Goal: Task Accomplishment & Management: Use online tool/utility

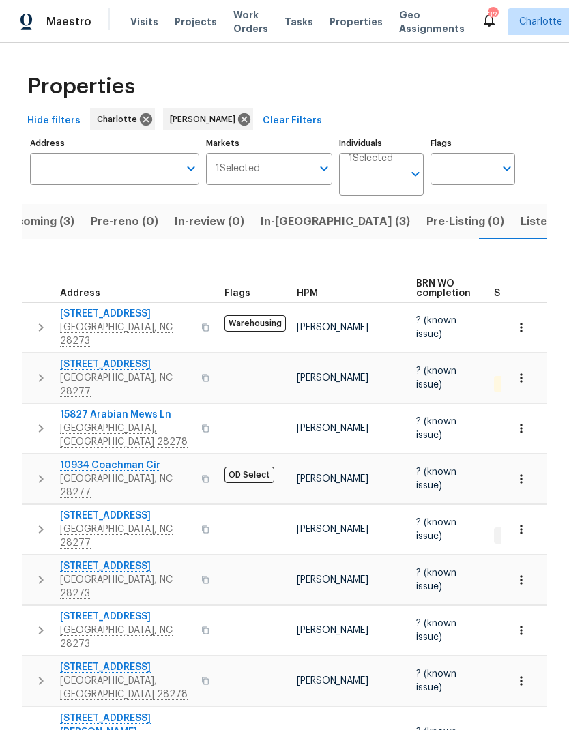
scroll to position [24, 0]
click at [520, 212] on span "Listed (23)" at bounding box center [549, 221] width 58 height 19
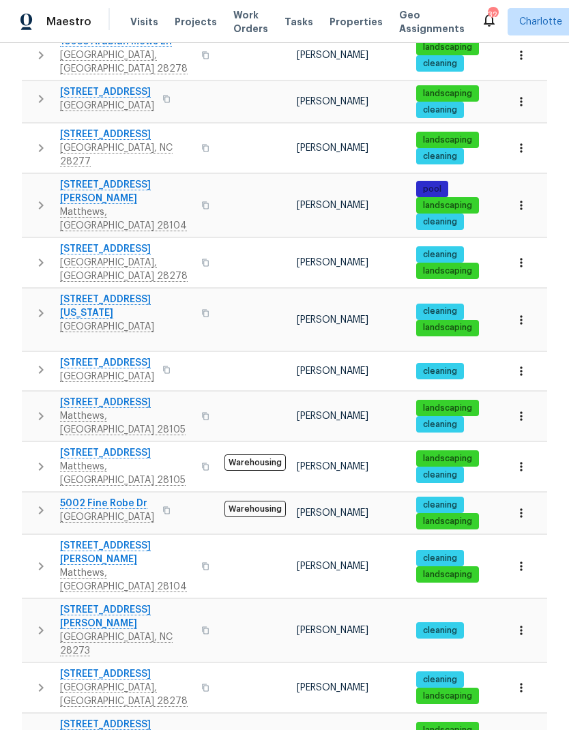
scroll to position [261, 0]
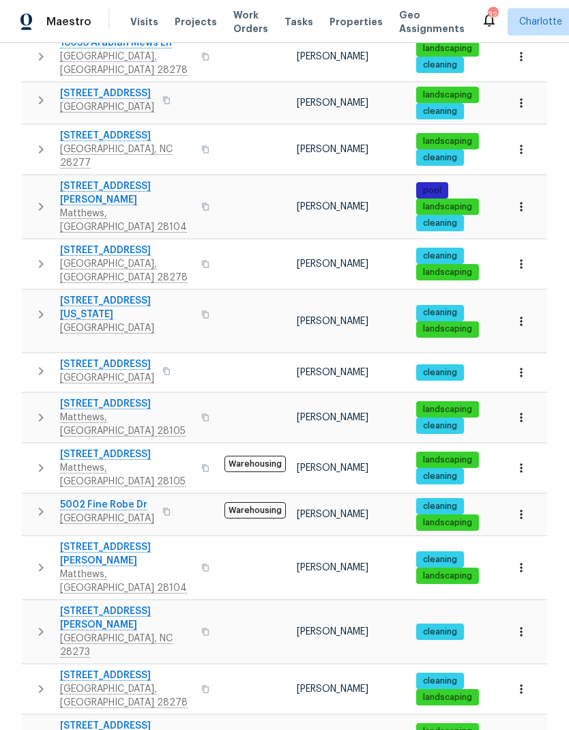
click at [47, 363] on icon "button" at bounding box center [41, 371] width 16 height 16
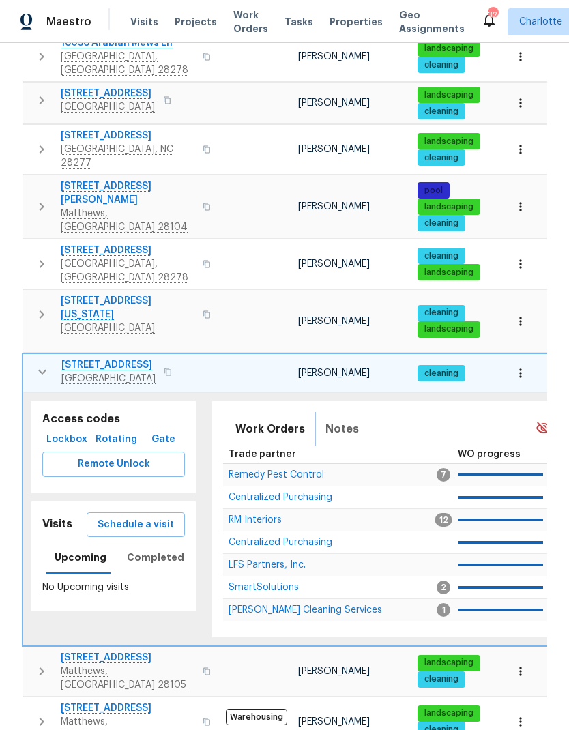
click at [340, 419] on span "Notes" at bounding box center [341, 428] width 33 height 19
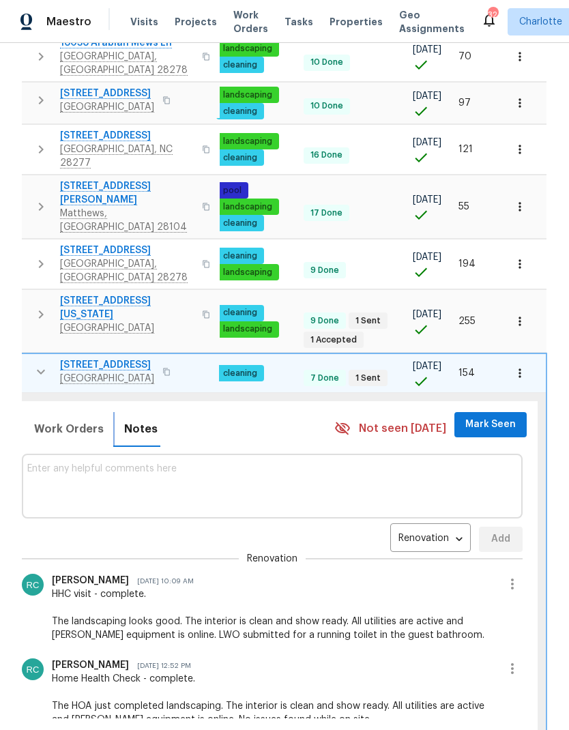
scroll to position [0, 200]
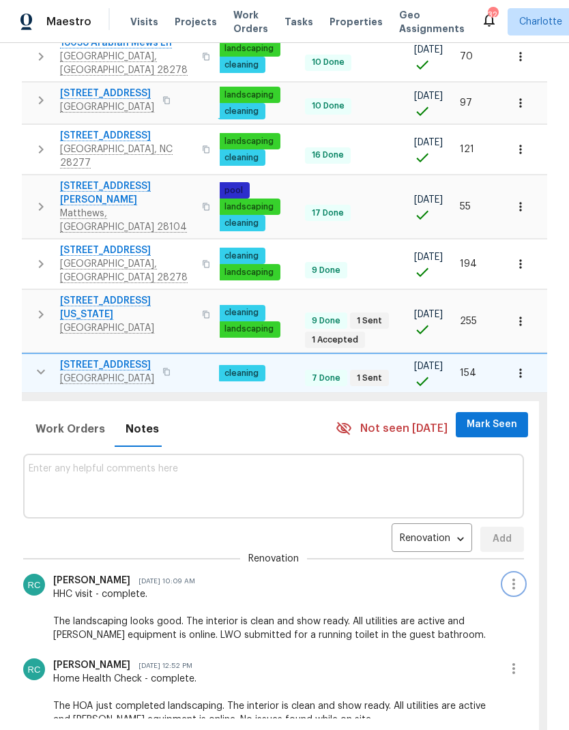
click at [517, 576] on icon "button" at bounding box center [513, 584] width 16 height 16
click at [507, 563] on li "Edit message" at bounding box center [477, 562] width 94 height 23
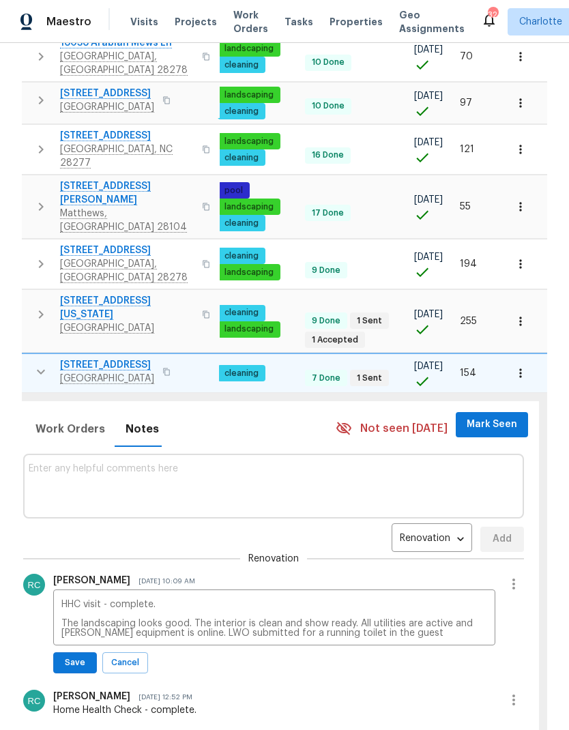
click at [459, 599] on textarea "HHC visit - complete. The landscaping looks good. The interior is clean and sho…" at bounding box center [274, 618] width 426 height 38
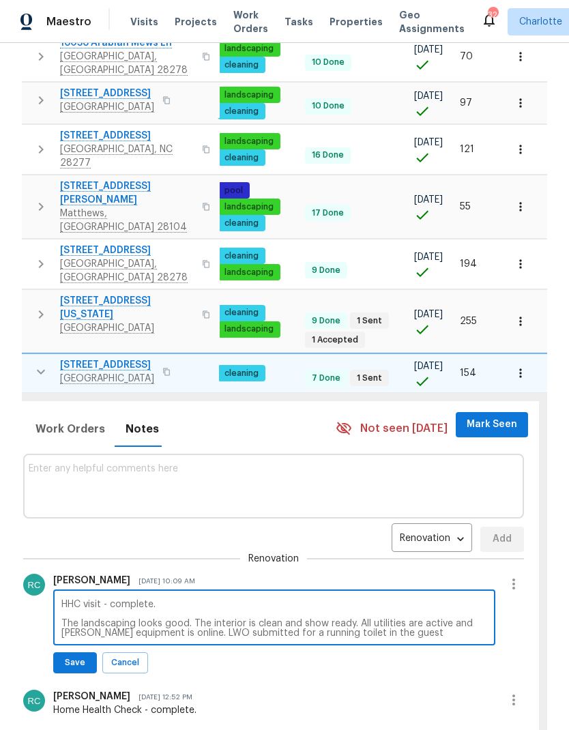
scroll to position [55, 0]
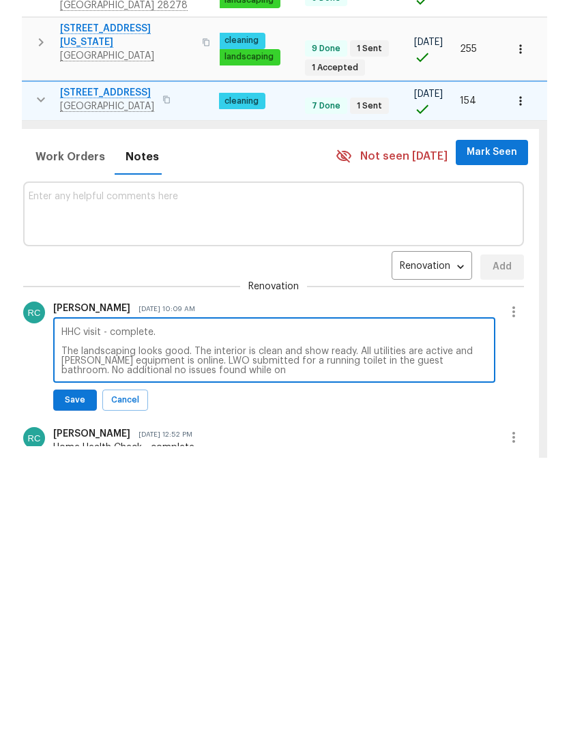
type textarea "HHC visit - complete. The landscaping looks good. The interior is clean and sho…"
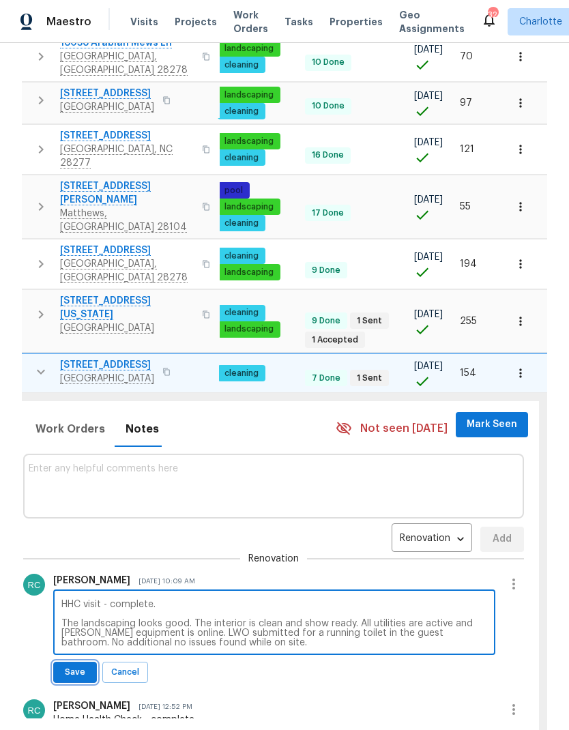
click at [86, 665] on span "Save" at bounding box center [75, 672] width 26 height 14
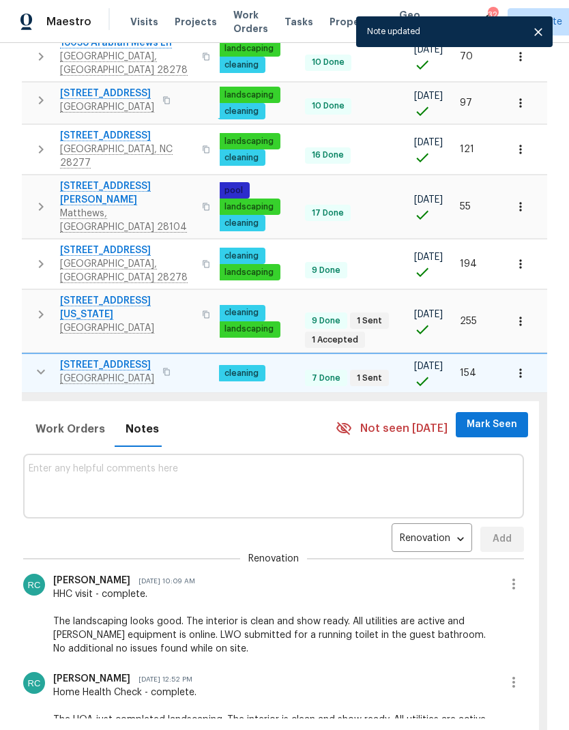
click at [514, 576] on icon "button" at bounding box center [513, 584] width 16 height 16
click at [477, 509] on li "Edit message" at bounding box center [477, 507] width 94 height 23
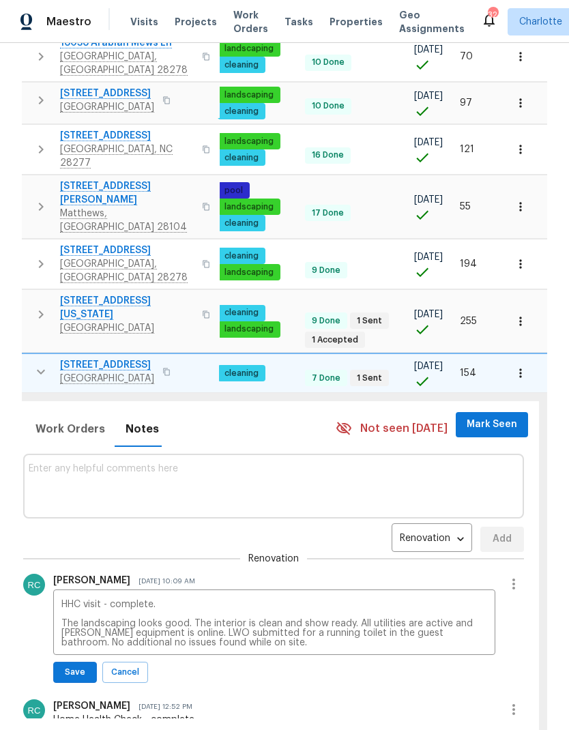
click at [120, 599] on textarea "HHC visit - complete. The landscaping looks good. The interior is clean and sho…" at bounding box center [274, 623] width 426 height 48
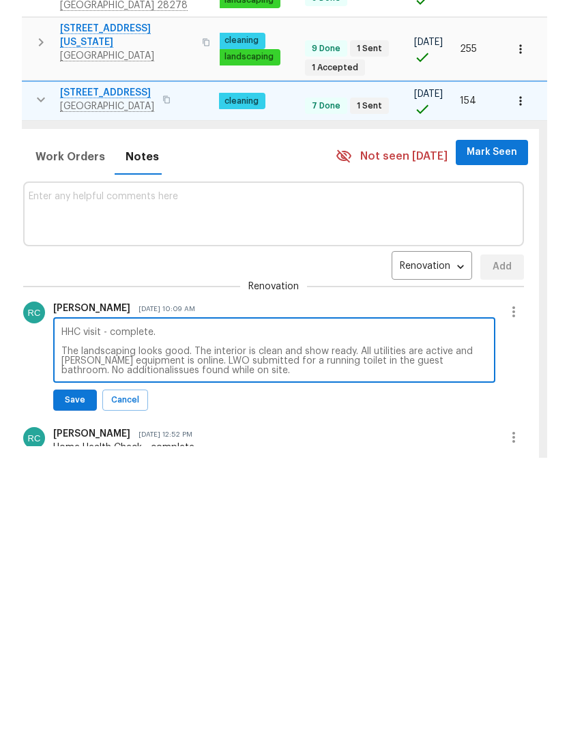
type textarea "HHC visit - complete. The landscaping looks good. The interior is clean and sho…"
click at [78, 665] on span "Save" at bounding box center [75, 672] width 26 height 14
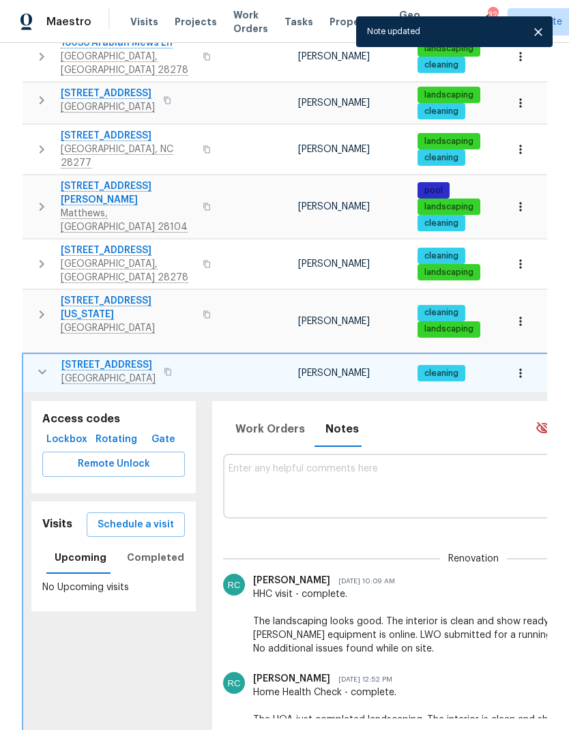
scroll to position [0, 0]
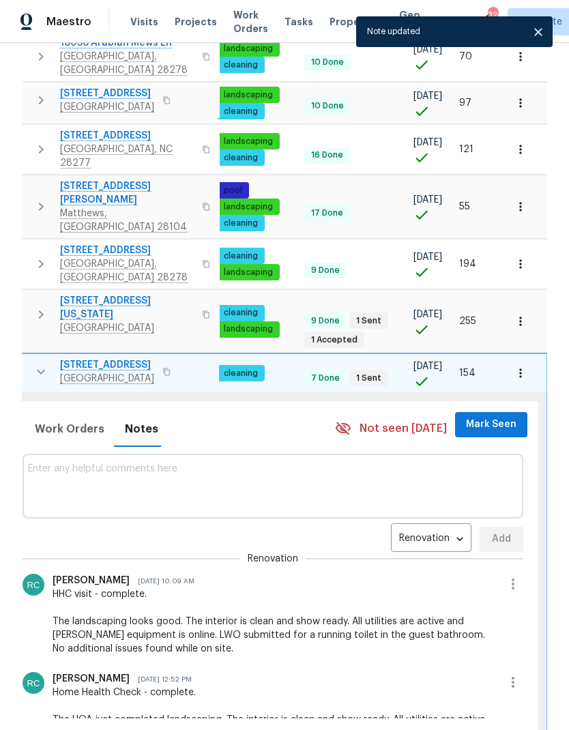
click at [487, 416] on span "Mark Seen" at bounding box center [491, 424] width 50 height 17
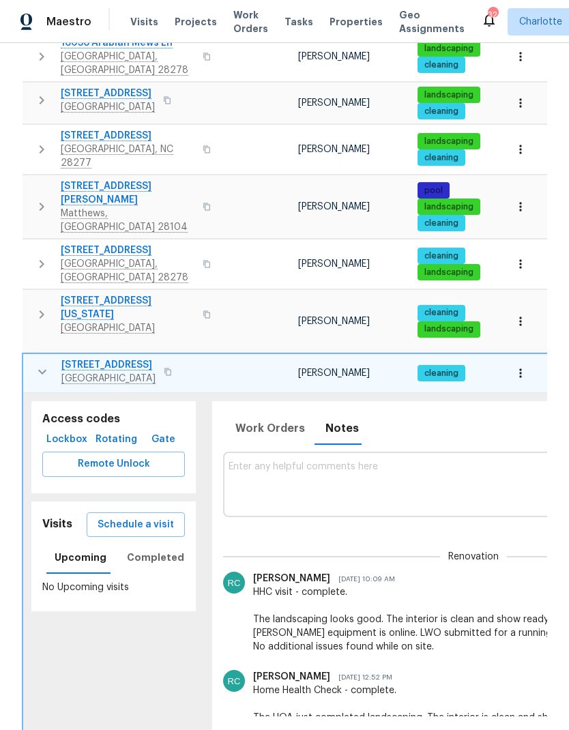
click at [44, 364] on icon "button" at bounding box center [42, 372] width 16 height 16
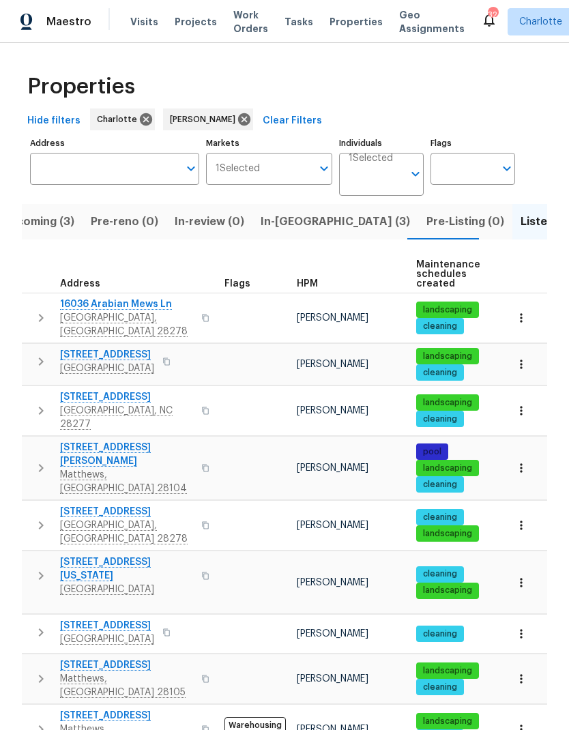
click at [276, 212] on span "In-[GEOGRAPHIC_DATA] (3)" at bounding box center [335, 221] width 149 height 19
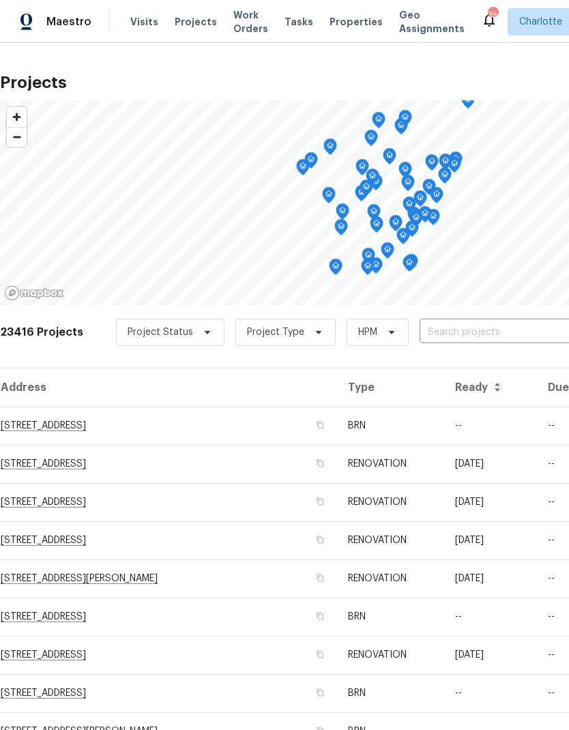
click at [478, 336] on input "text" at bounding box center [497, 332] width 156 height 21
type input "7116 w"
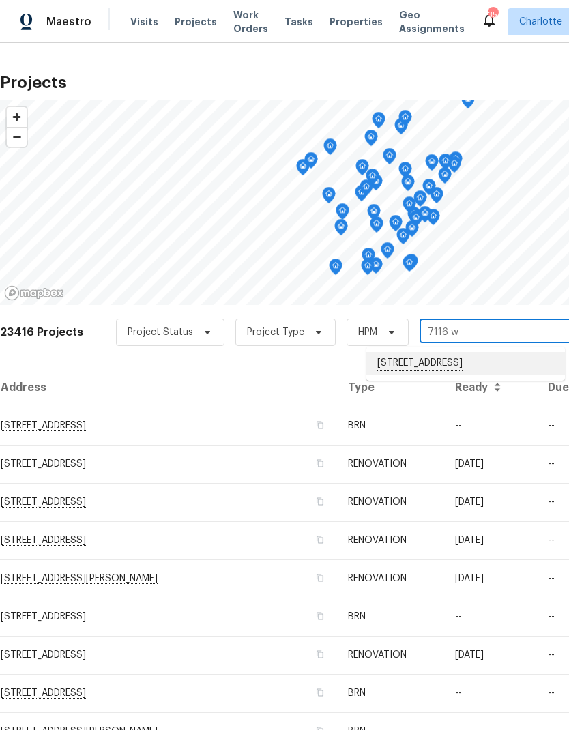
click at [476, 371] on li "7116 Winery Ln, Charlotte, NC 28227" at bounding box center [465, 363] width 198 height 23
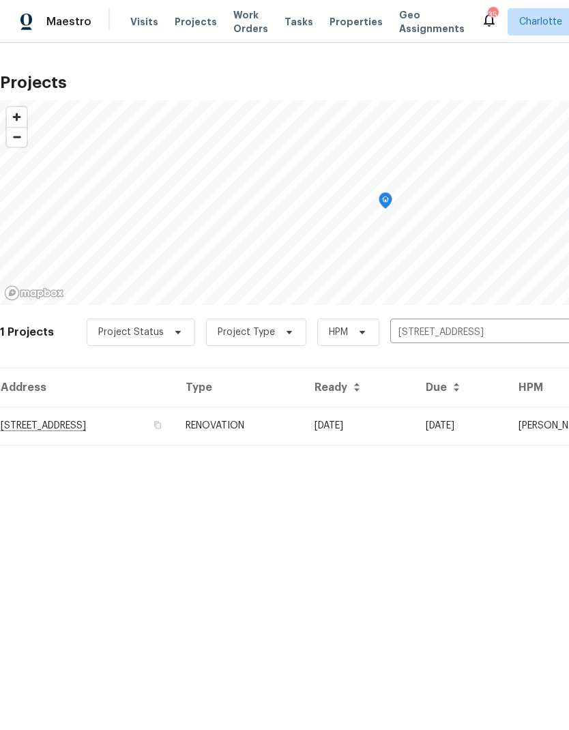
click at [127, 432] on td "7116 Winery Ln, Charlotte, NC 28227" at bounding box center [87, 425] width 175 height 38
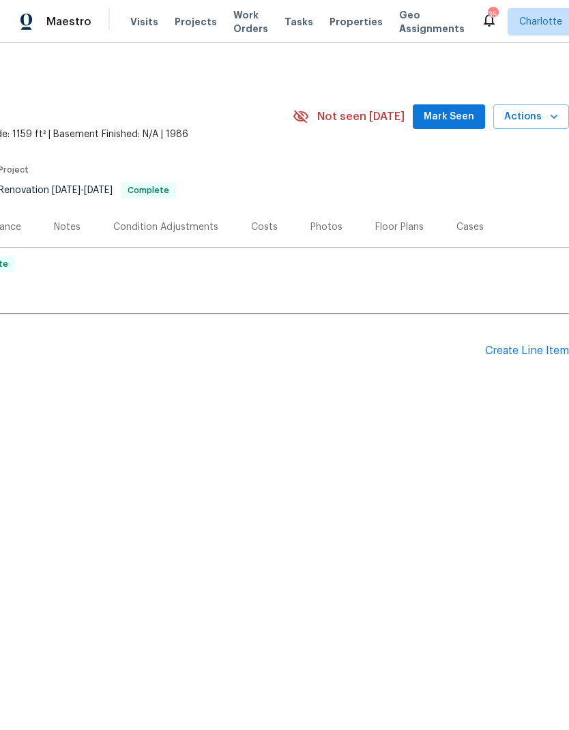
scroll to position [0, 202]
click at [531, 355] on div "Create Line Item" at bounding box center [527, 350] width 84 height 13
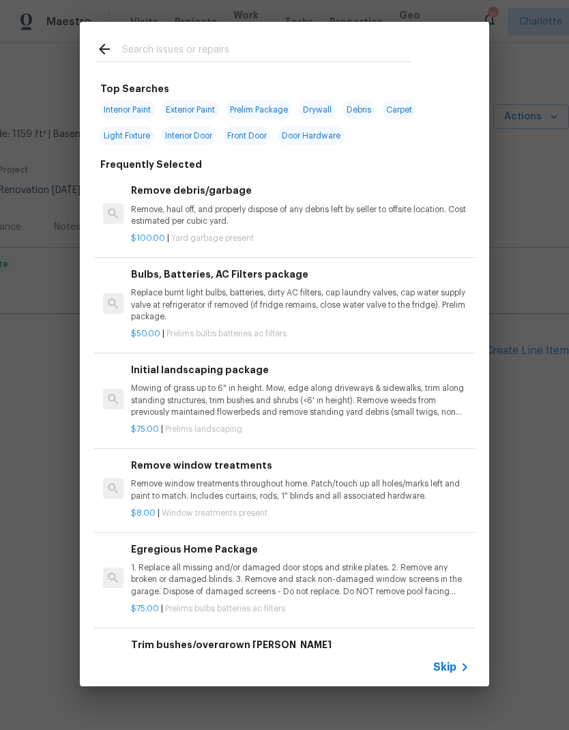
click at [294, 48] on input "text" at bounding box center [266, 51] width 289 height 20
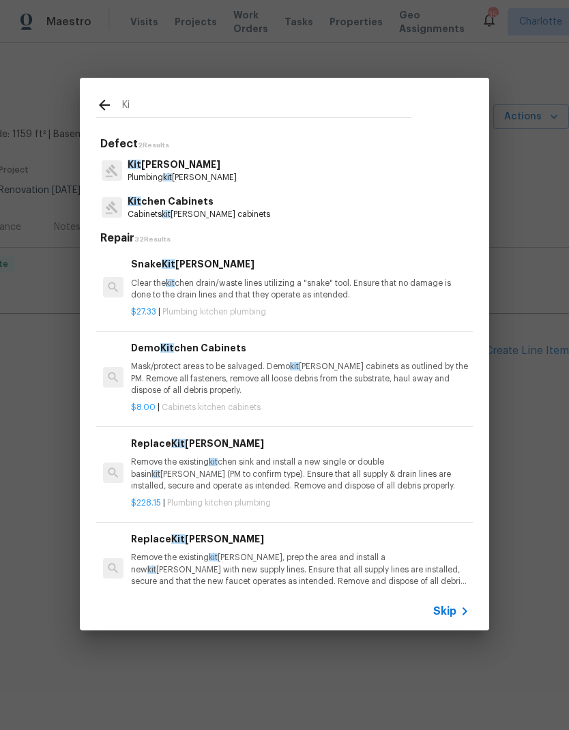
type input "K"
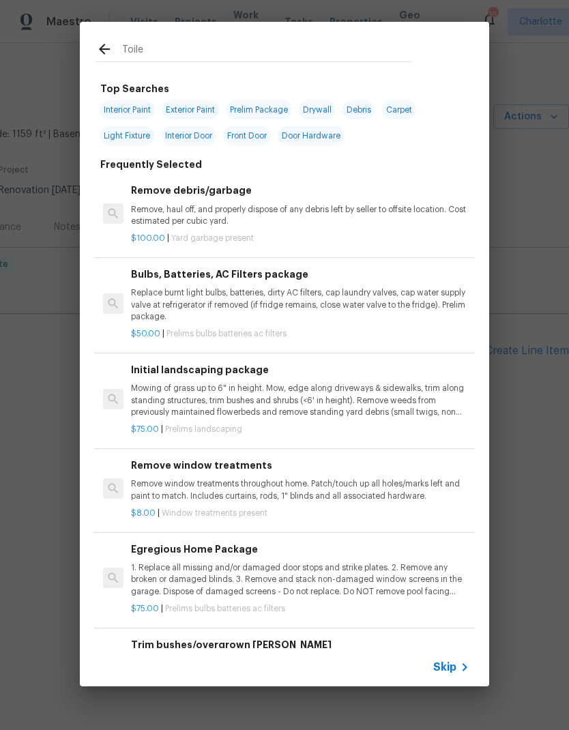
type input "Toilet"
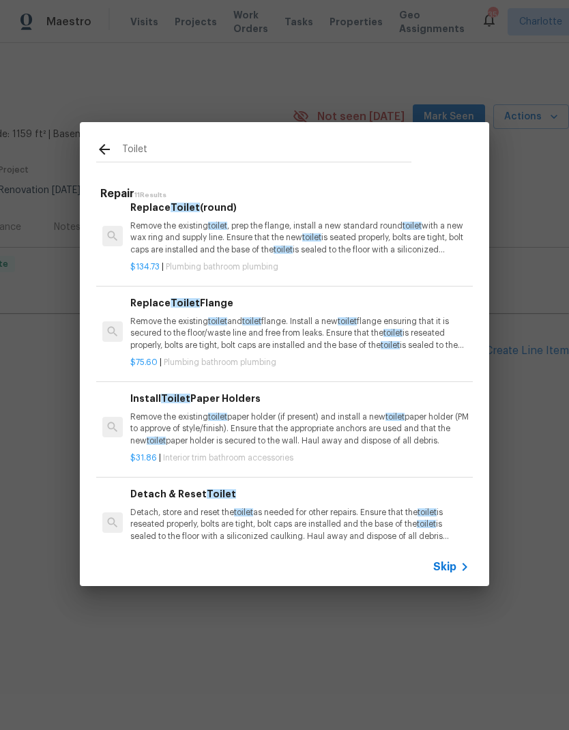
scroll to position [447, 1]
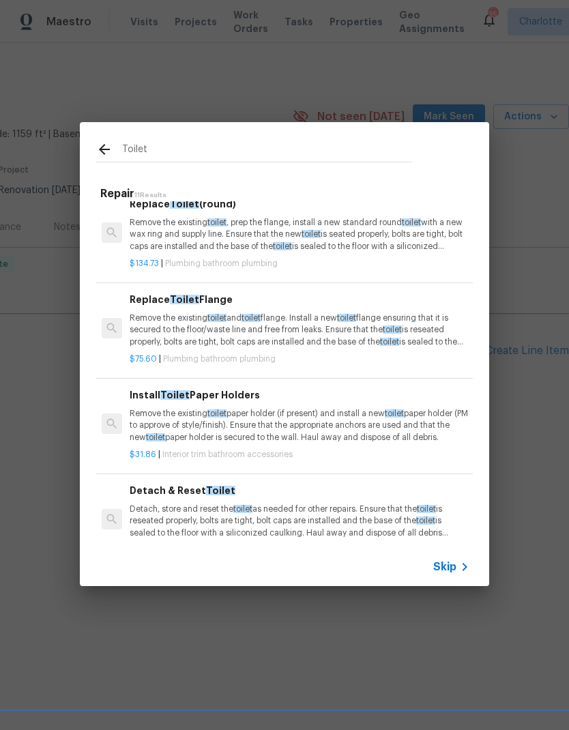
click at [353, 322] on p "Remove the existing toilet and toilet flange. Install a new toilet flange ensur…" at bounding box center [299, 329] width 338 height 35
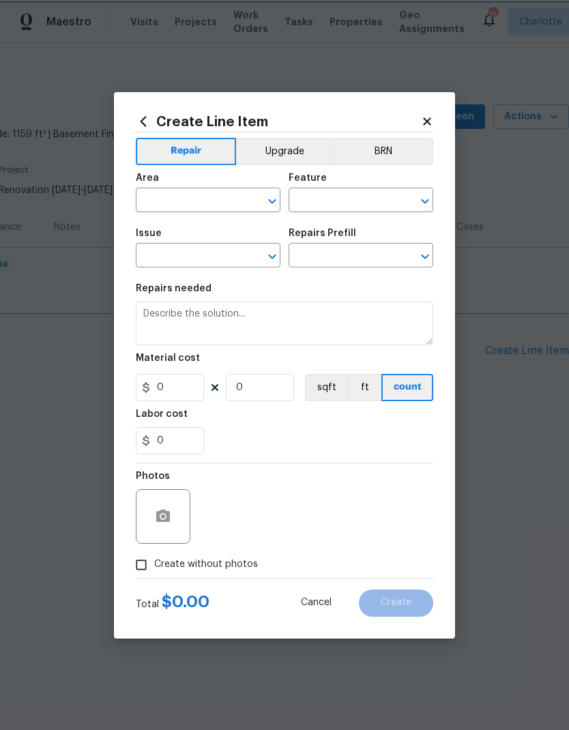
type input "Plumbing"
type input "Bathroom Plumbing"
type input "Replace Toilet Flange $75.60"
type textarea "Remove the existing toilet and toilet flange. Install a new toilet flange ensur…"
type input "75.6"
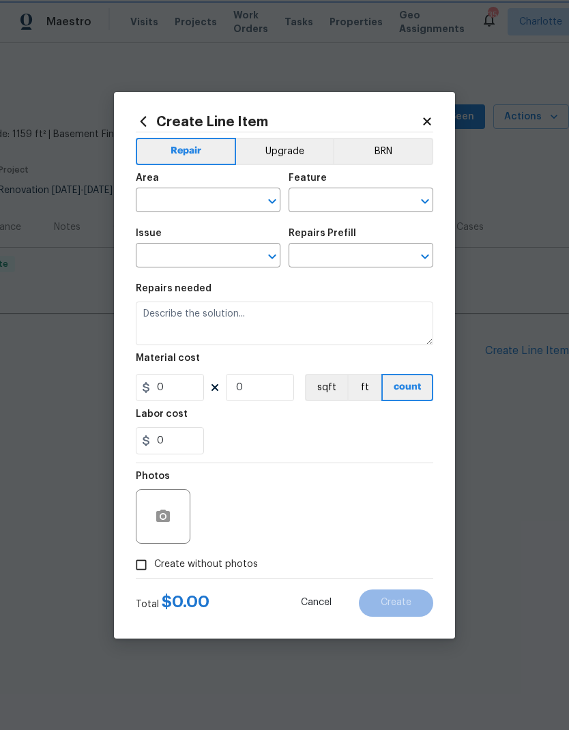
type input "1"
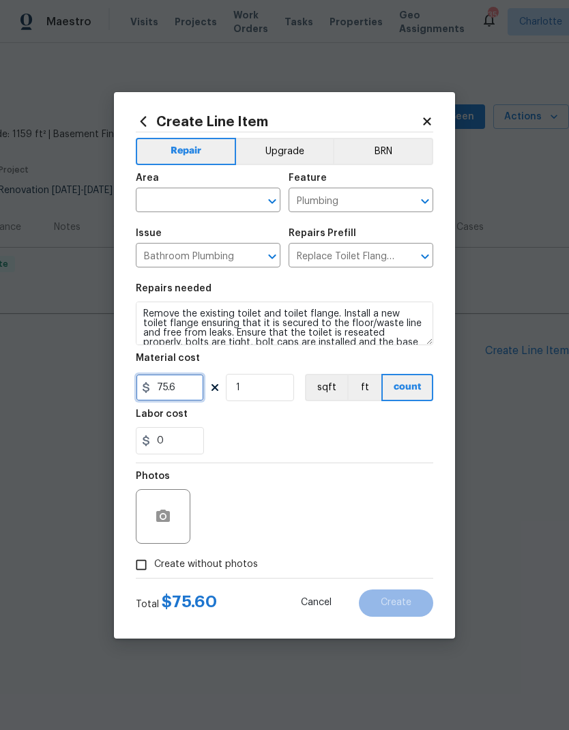
click at [186, 392] on input "75.6" at bounding box center [170, 387] width 68 height 27
type input "75"
click at [200, 207] on input "text" at bounding box center [189, 201] width 106 height 21
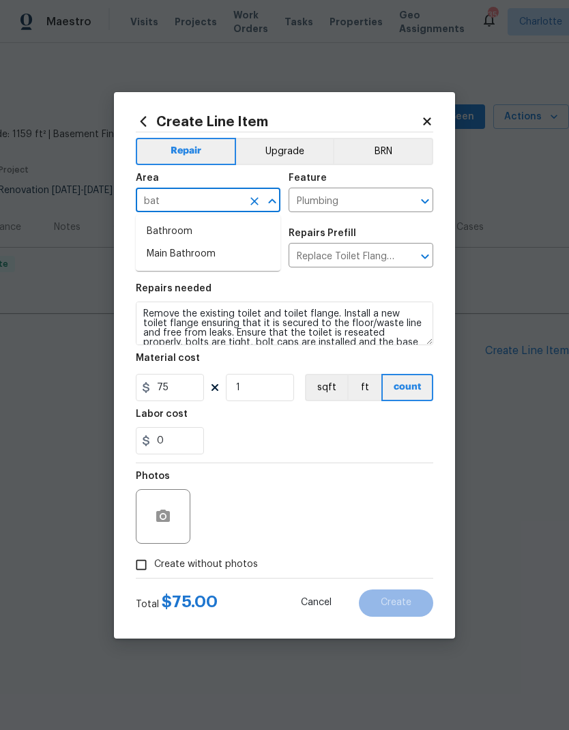
click at [225, 228] on li "Bathroom" at bounding box center [208, 231] width 145 height 23
type input "Bathroom"
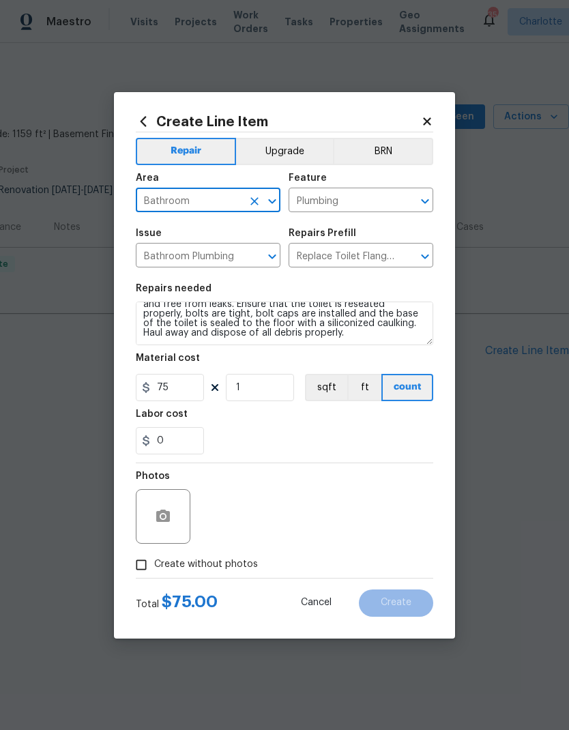
scroll to position [29, 0]
click at [294, 344] on textarea "Remove the existing toilet and toilet flange. Install a new toilet flange ensur…" at bounding box center [284, 323] width 297 height 44
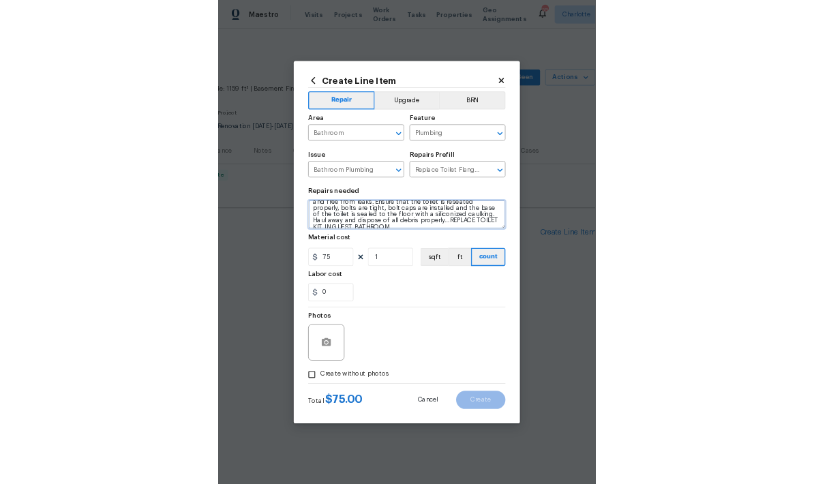
scroll to position [32, 0]
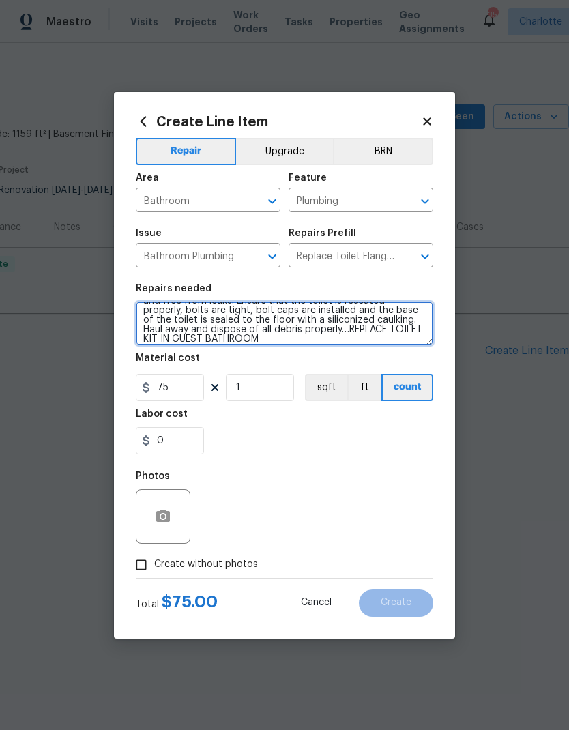
type textarea "Remove the existing toilet and toilet flange. Install a new toilet flange ensur…"
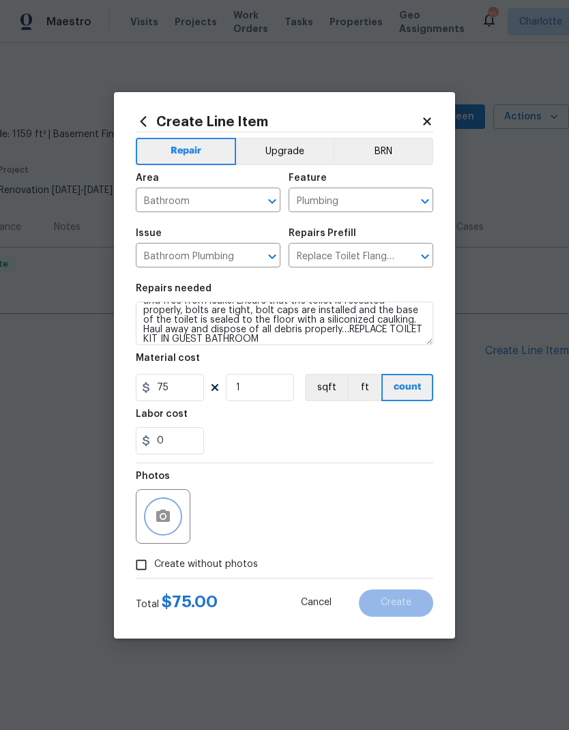
click at [173, 515] on button "button" at bounding box center [163, 516] width 33 height 33
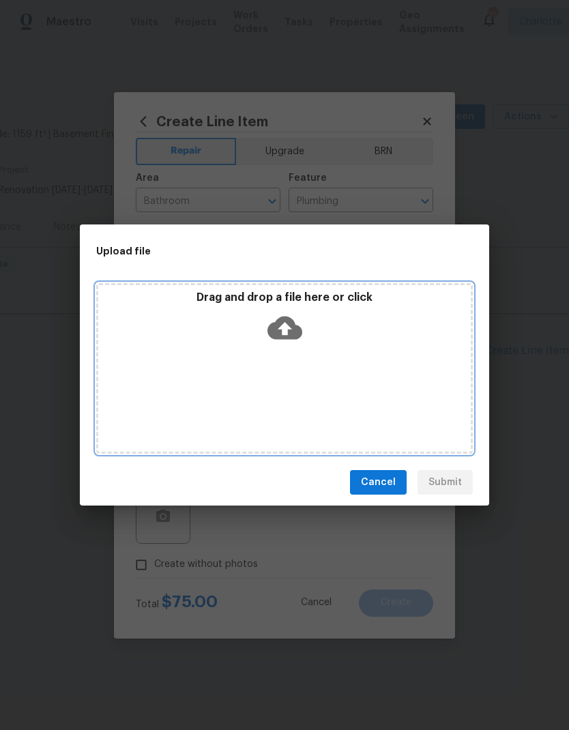
click at [291, 330] on icon at bounding box center [284, 327] width 35 height 23
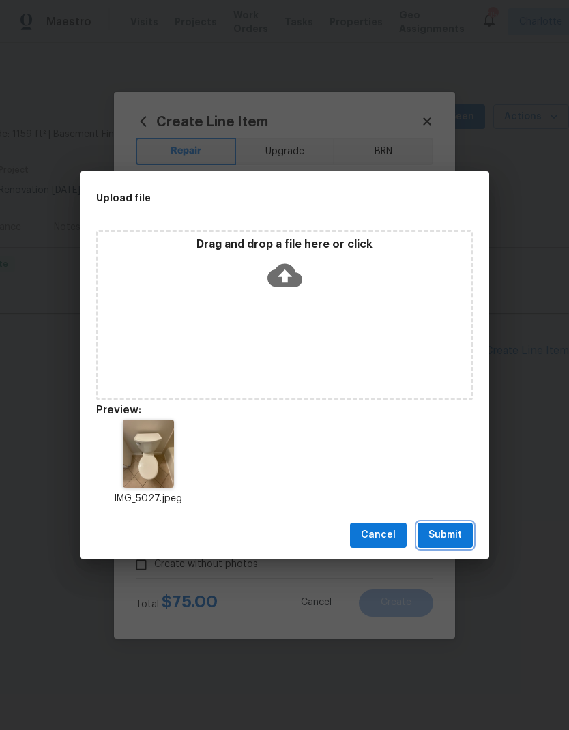
click at [441, 535] on span "Submit" at bounding box center [444, 534] width 33 height 17
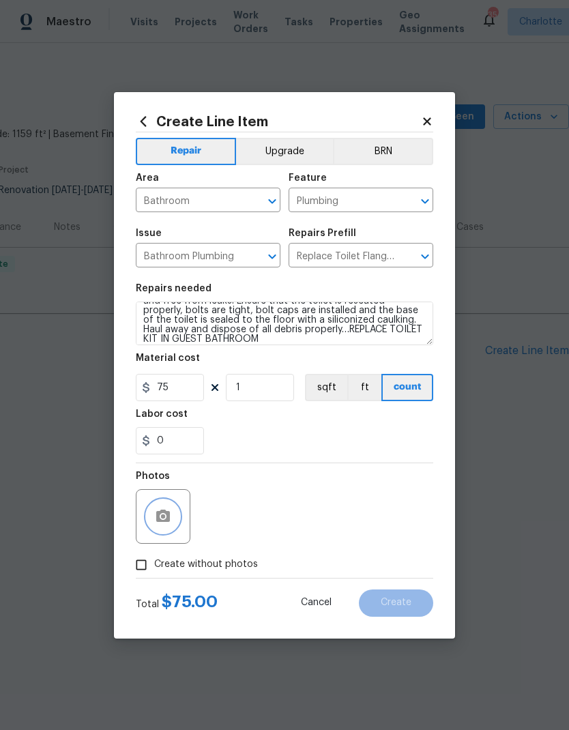
scroll to position [0, 0]
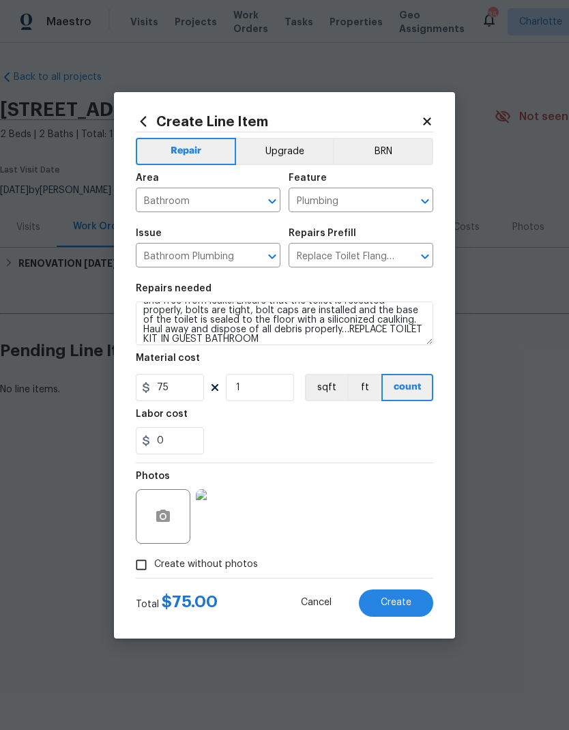
click at [418, 607] on button "Create" at bounding box center [396, 602] width 74 height 27
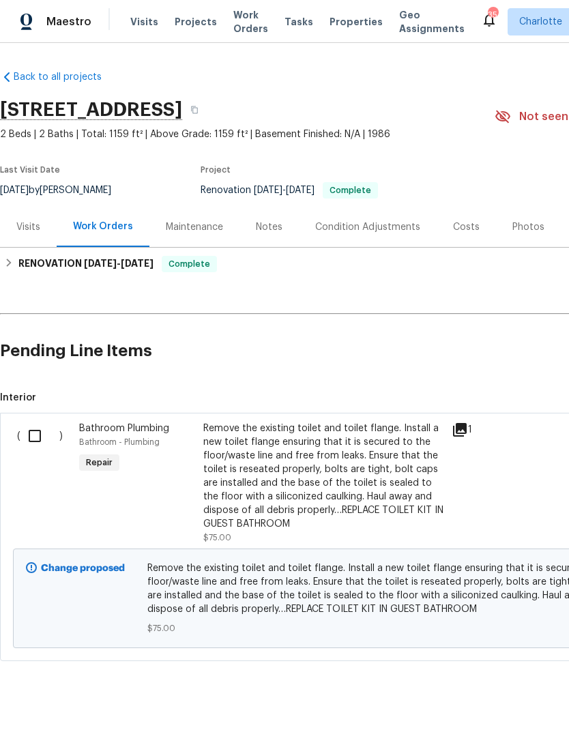
click at [50, 440] on input "checkbox" at bounding box center [39, 435] width 39 height 29
checkbox input "true"
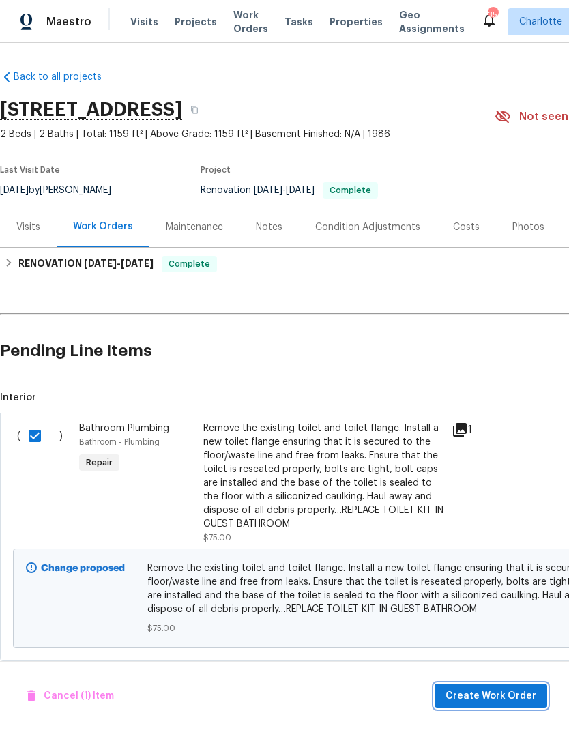
click at [509, 697] on span "Create Work Order" at bounding box center [490, 695] width 91 height 17
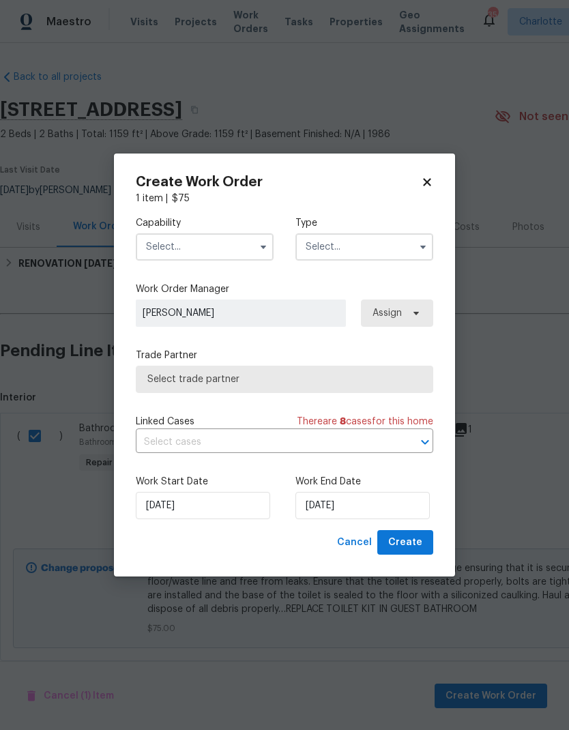
click at [216, 271] on div "Capability Type Work Order Manager Ryan Craven Assign Trade Partner Select trad…" at bounding box center [284, 367] width 297 height 325
click at [207, 251] on input "text" at bounding box center [205, 246] width 138 height 27
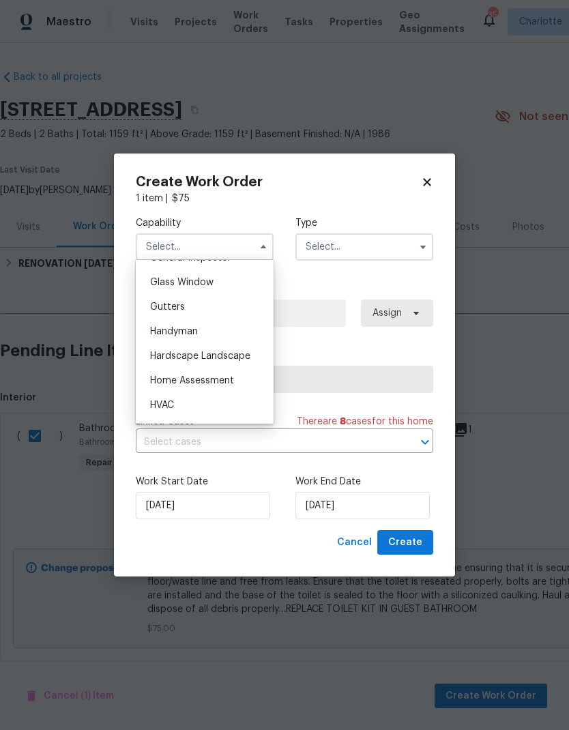
scroll to position [695, 0]
click at [233, 327] on div "Handyman" at bounding box center [204, 330] width 131 height 25
type input "Handyman"
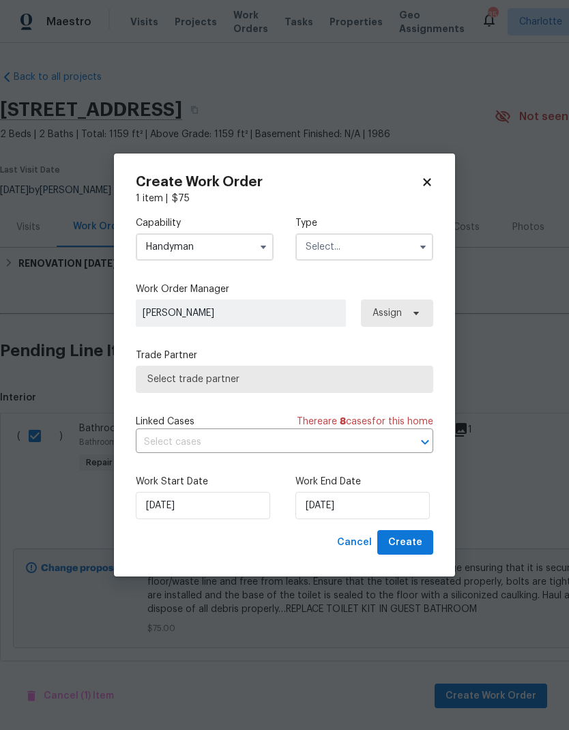
click at [361, 238] on input "text" at bounding box center [364, 246] width 138 height 27
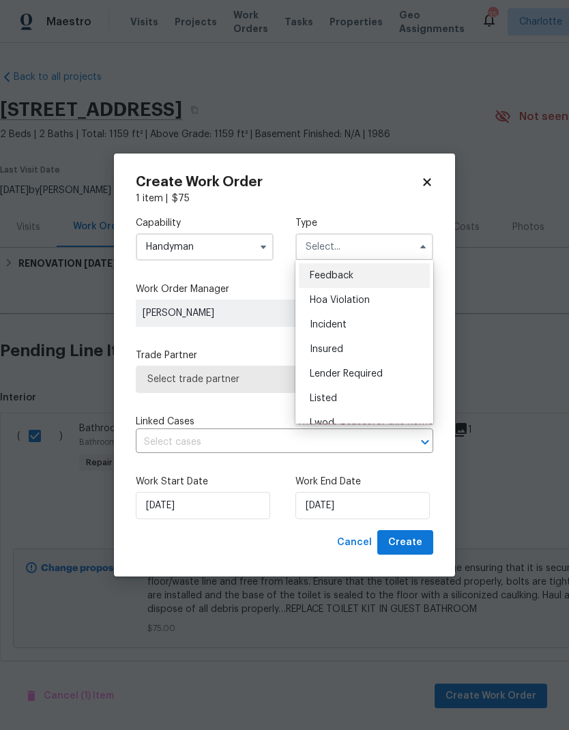
click at [337, 391] on div "Listed" at bounding box center [364, 398] width 131 height 25
type input "Listed"
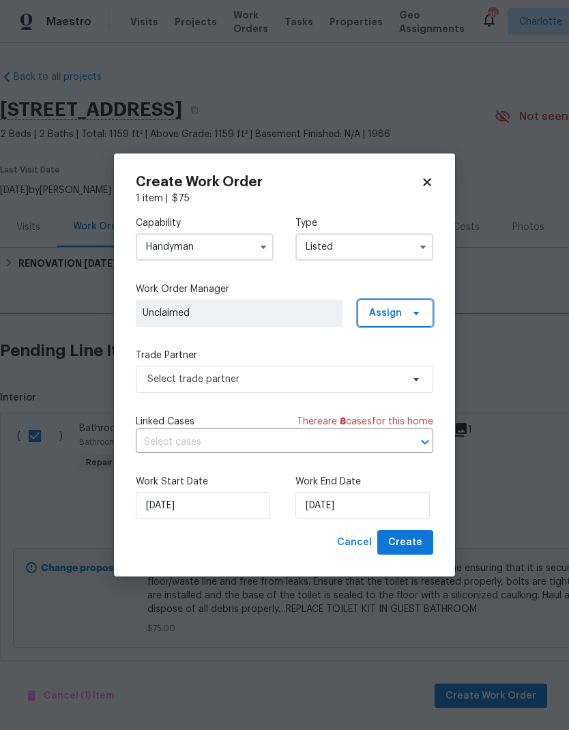
click at [409, 313] on span at bounding box center [413, 313] width 15 height 11
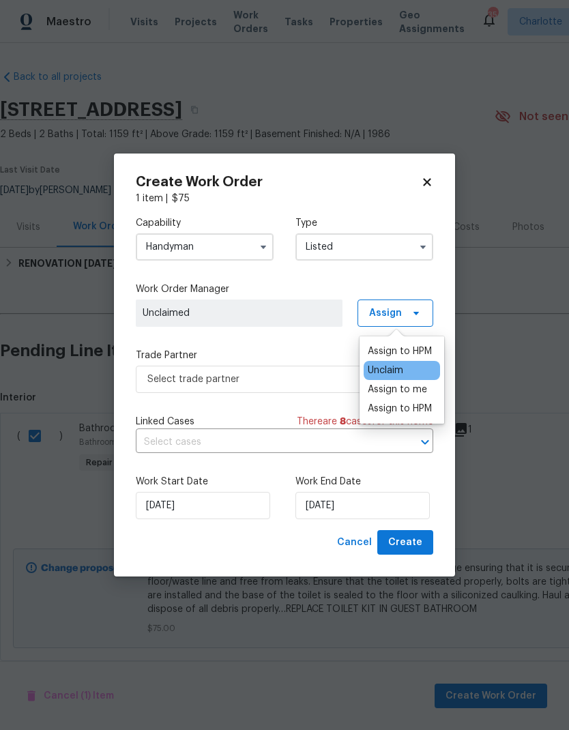
click at [415, 342] on div "Assign to HPM" at bounding box center [402, 351] width 76 height 19
click at [299, 361] on div "Trade Partner Select trade partner" at bounding box center [284, 370] width 297 height 44
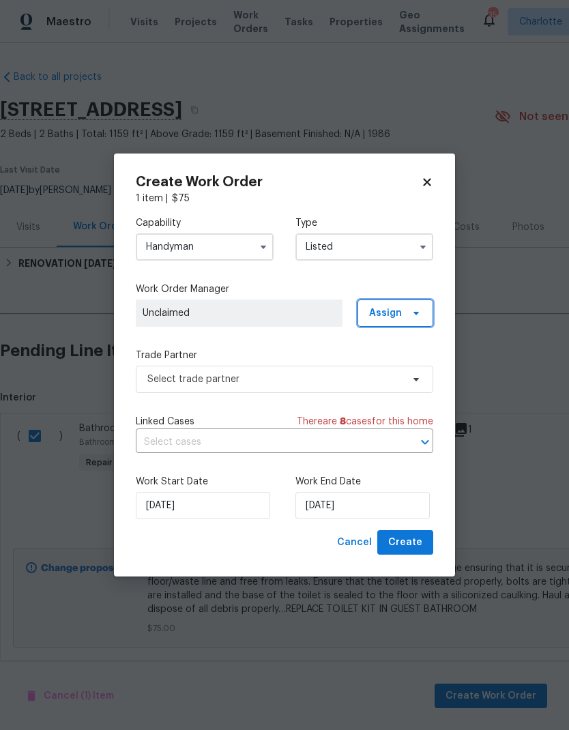
click at [409, 321] on span "Assign" at bounding box center [395, 312] width 76 height 27
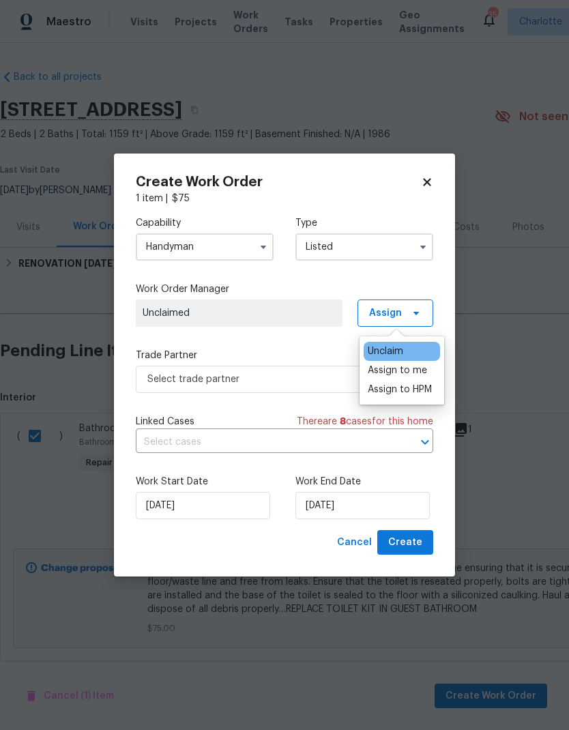
click at [421, 367] on div "Assign to me" at bounding box center [397, 371] width 59 height 14
click at [318, 350] on label "Trade Partner" at bounding box center [284, 355] width 297 height 14
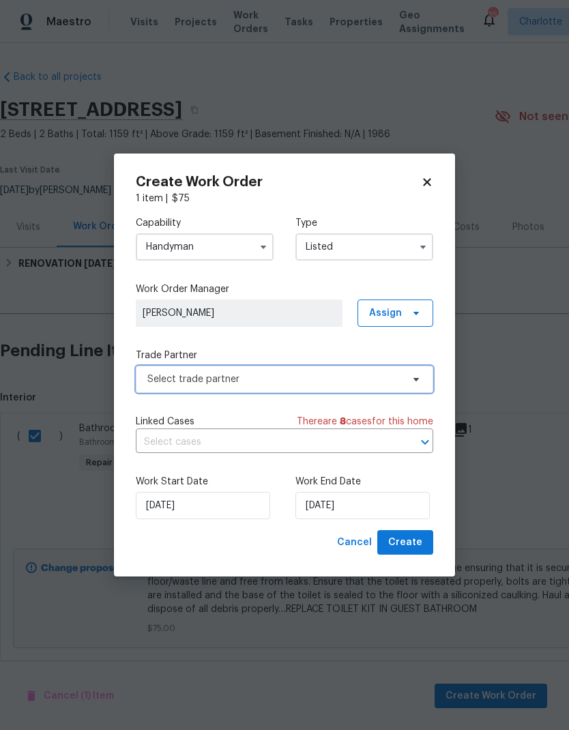
click at [341, 384] on span "Select trade partner" at bounding box center [274, 379] width 254 height 14
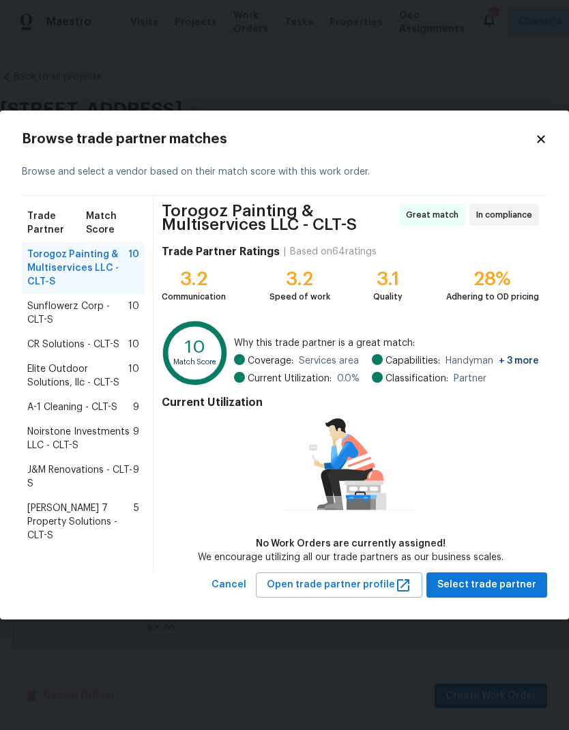
click at [101, 310] on span "Sunflowerz Corp - CLT-S" at bounding box center [77, 312] width 101 height 27
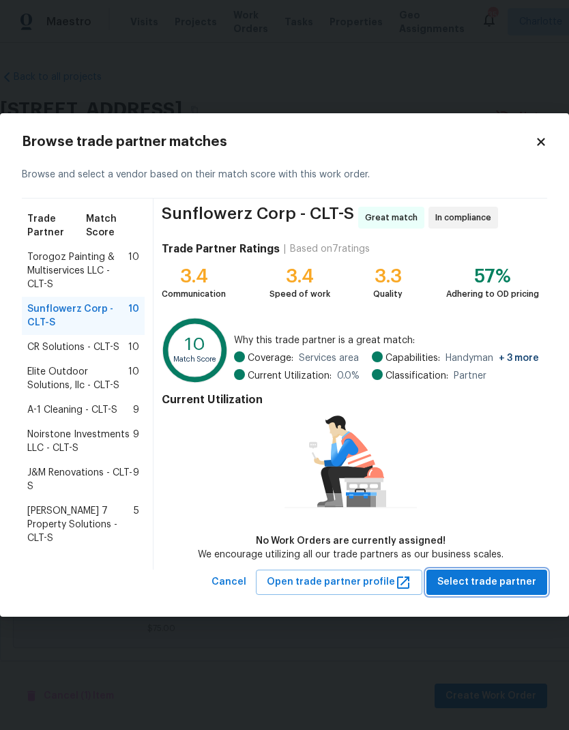
click at [514, 588] on span "Select trade partner" at bounding box center [486, 582] width 99 height 17
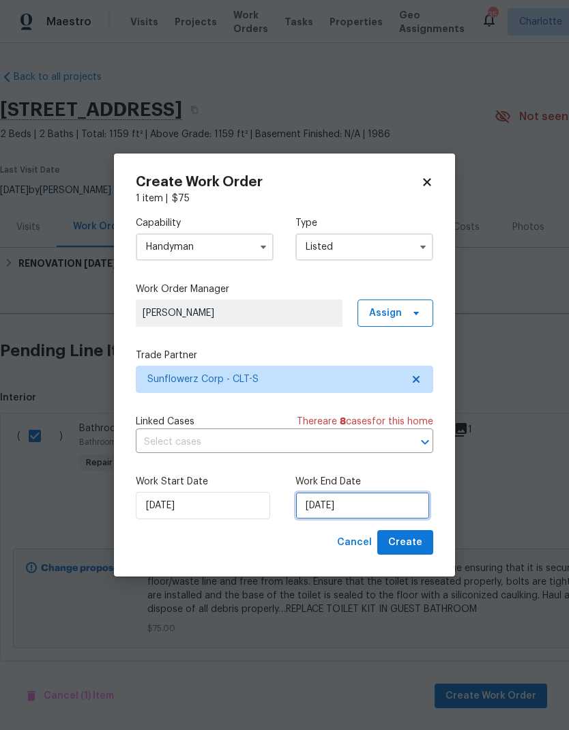
click at [348, 505] on input "9/18/2025" at bounding box center [362, 505] width 134 height 27
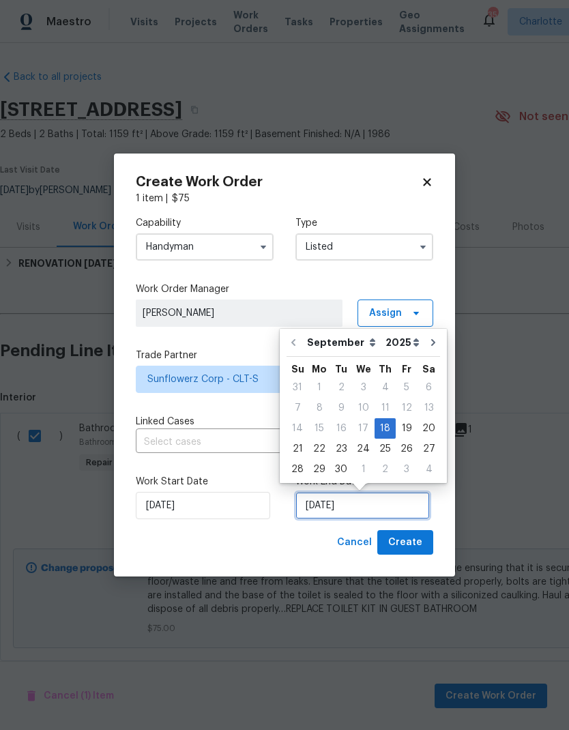
scroll to position [5, 0]
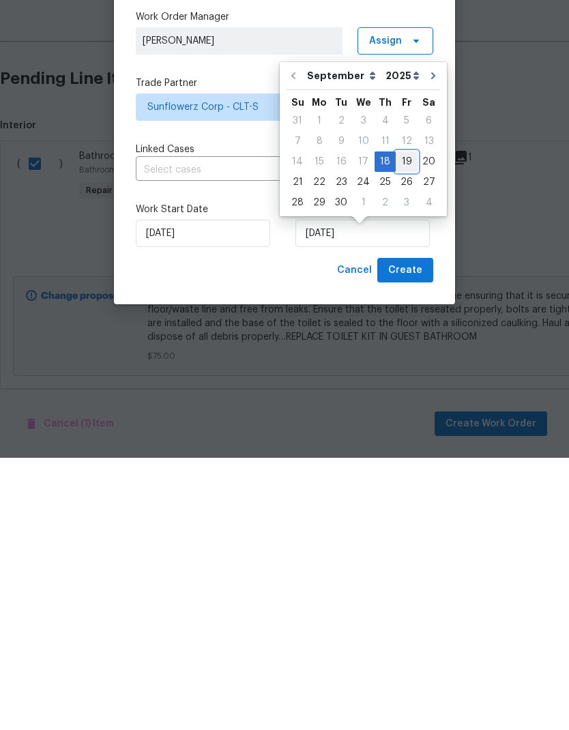
click at [398, 424] on div "19" at bounding box center [407, 433] width 22 height 19
type input "9/19/2025"
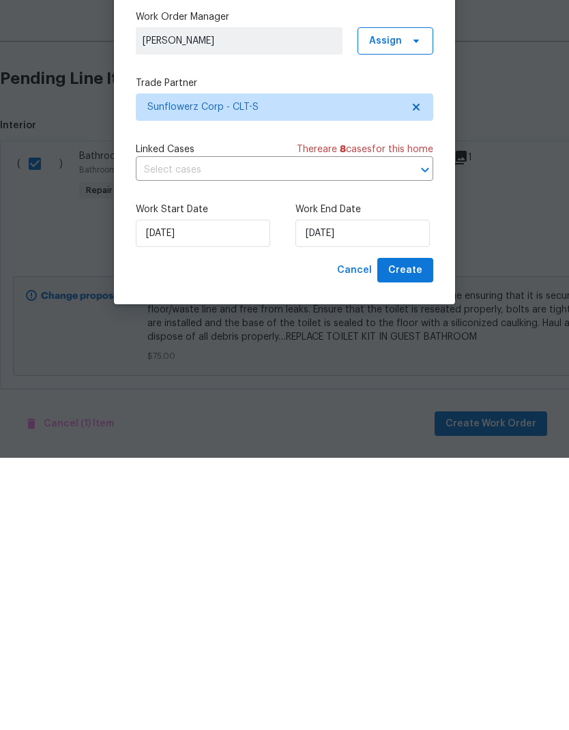
scroll to position [24, 0]
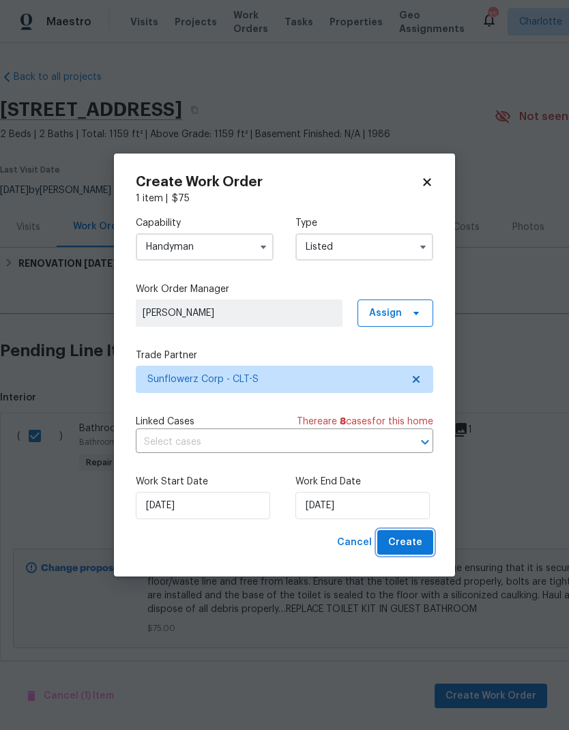
click at [413, 548] on span "Create" at bounding box center [405, 542] width 34 height 17
checkbox input "false"
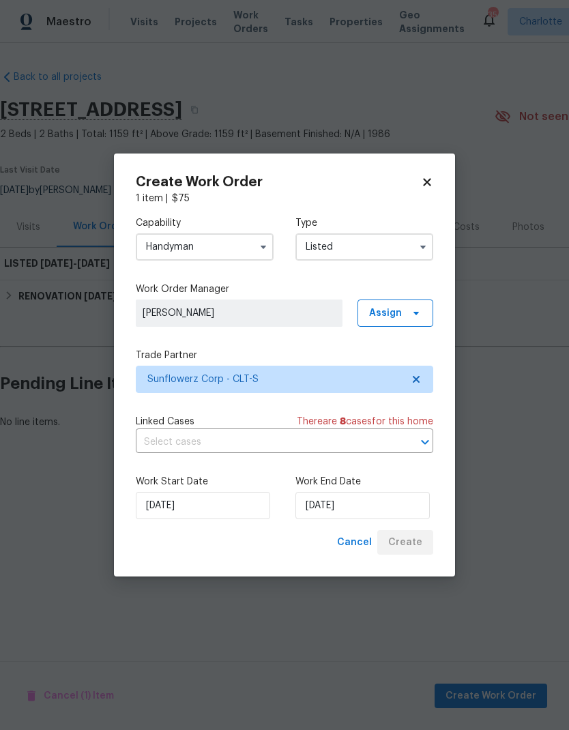
scroll to position [0, 0]
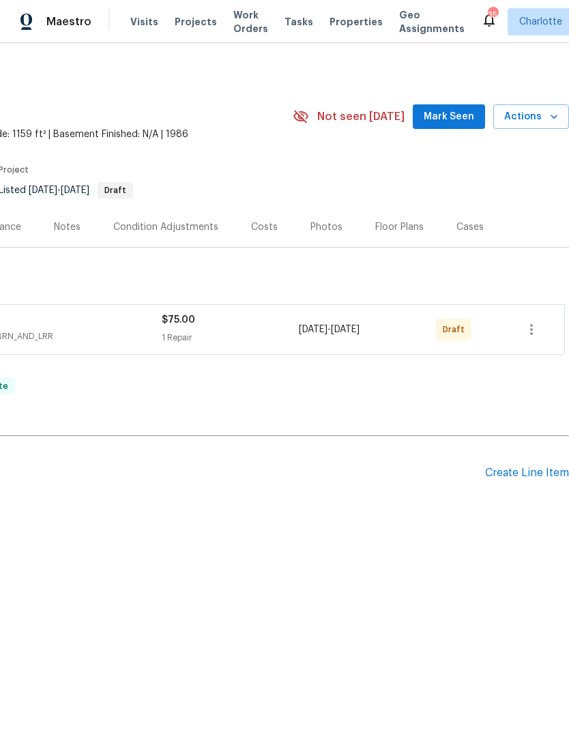
scroll to position [0, 202]
click at [531, 333] on icon "button" at bounding box center [531, 329] width 3 height 11
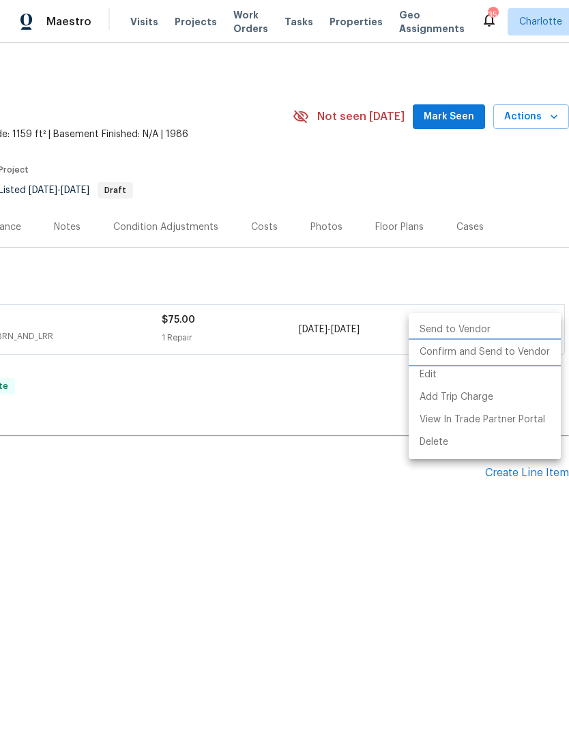
click at [512, 356] on li "Confirm and Send to Vendor" at bounding box center [485, 352] width 152 height 23
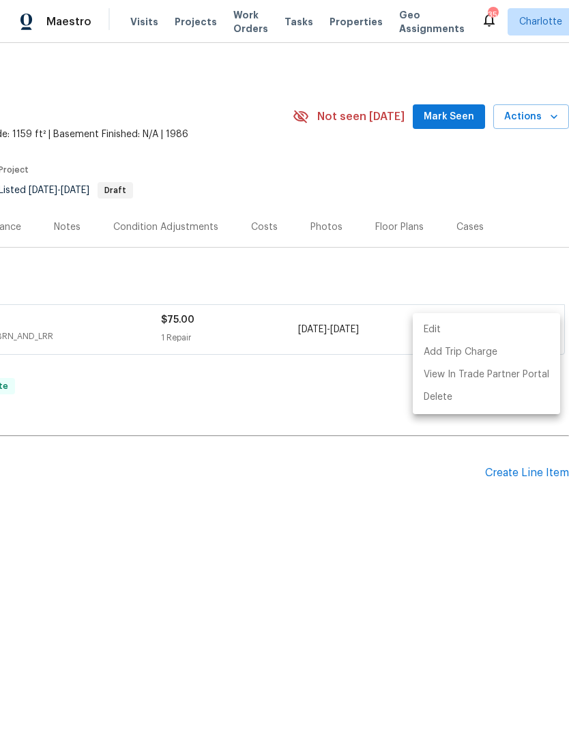
click at [427, 582] on div at bounding box center [284, 365] width 569 height 730
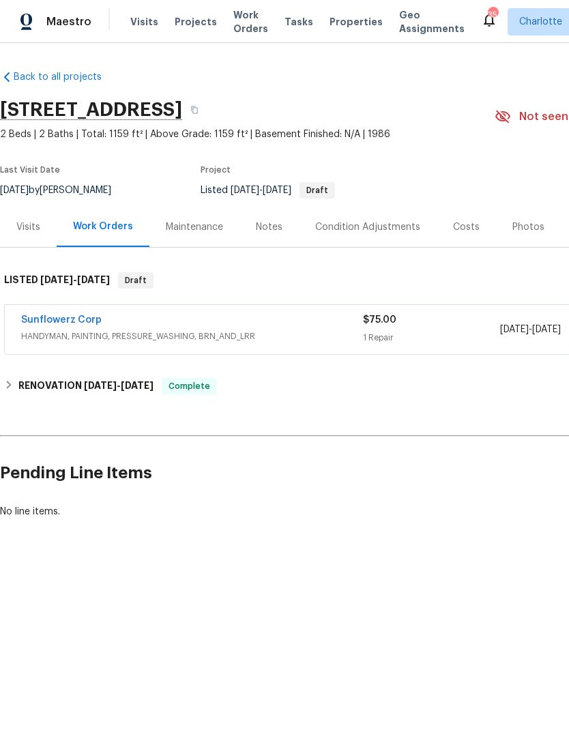
scroll to position [0, 0]
click at [74, 324] on link "Sunflowerz Corp" at bounding box center [61, 320] width 80 height 10
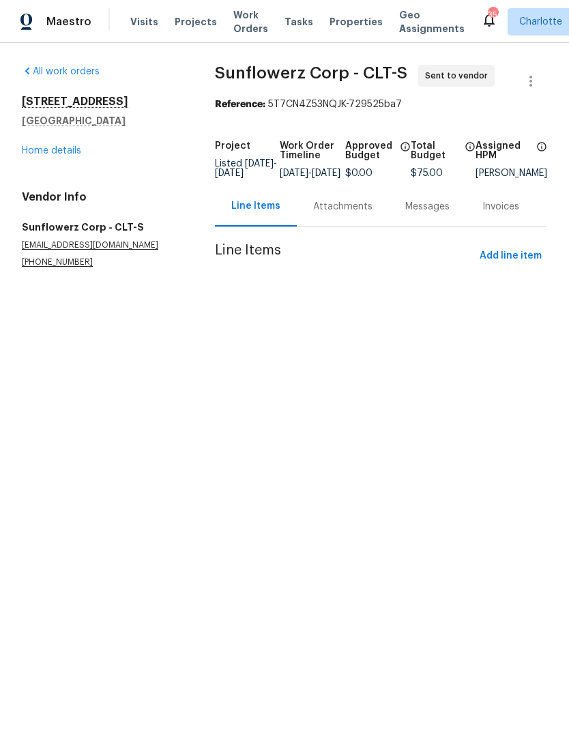
click at [353, 209] on div "Attachments" at bounding box center [343, 206] width 92 height 40
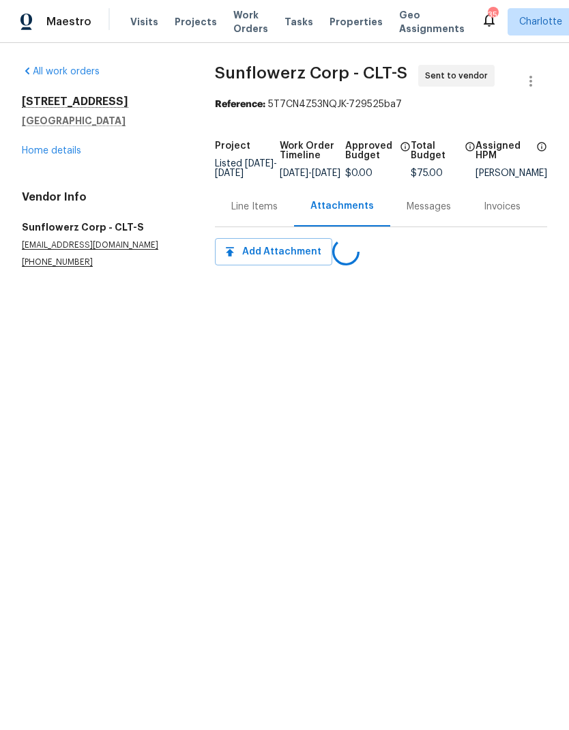
click at [416, 213] on div "Messages" at bounding box center [428, 207] width 44 height 14
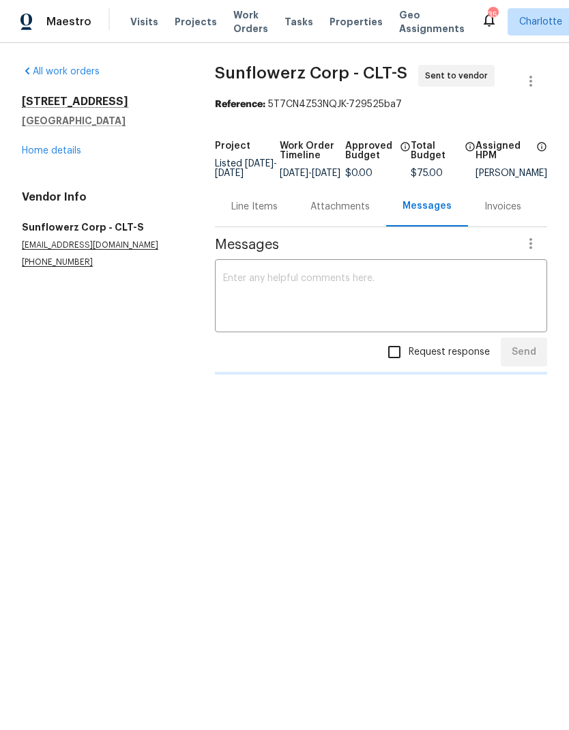
click at [375, 305] on textarea at bounding box center [381, 297] width 316 height 48
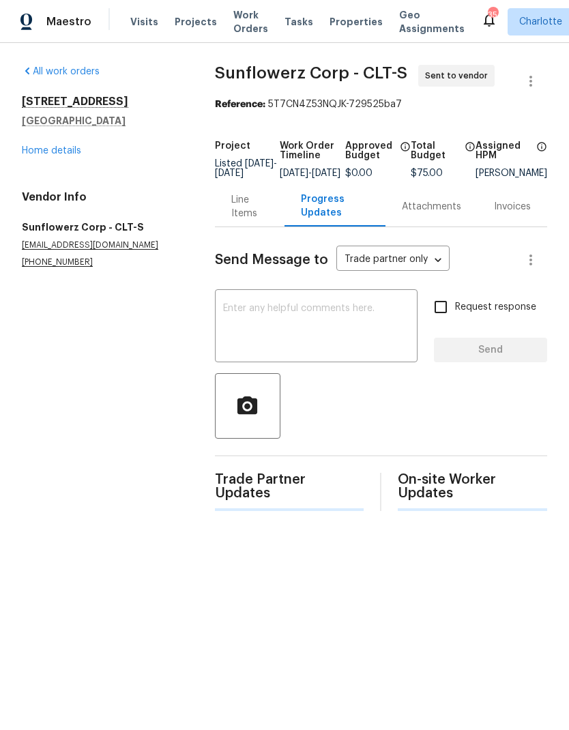
click at [333, 347] on textarea at bounding box center [316, 327] width 186 height 48
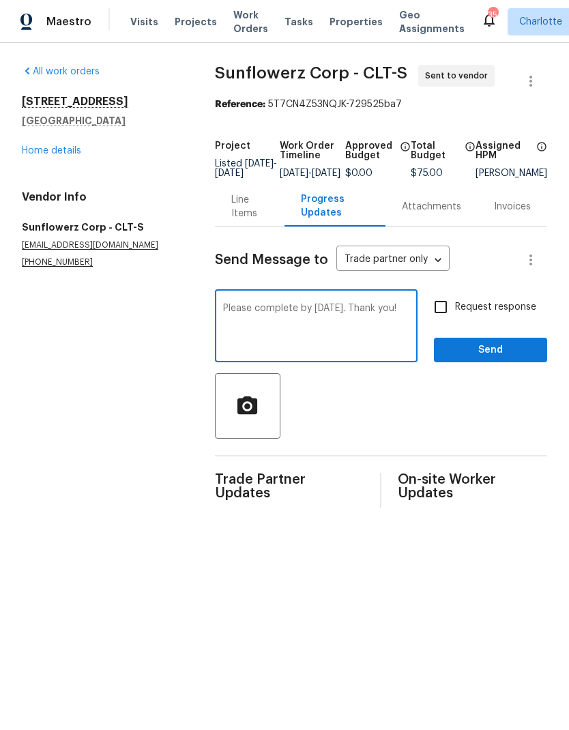
type textarea "Please complete by Friday. Thank you!"
click at [438, 321] on input "Request response" at bounding box center [440, 307] width 29 height 29
checkbox input "true"
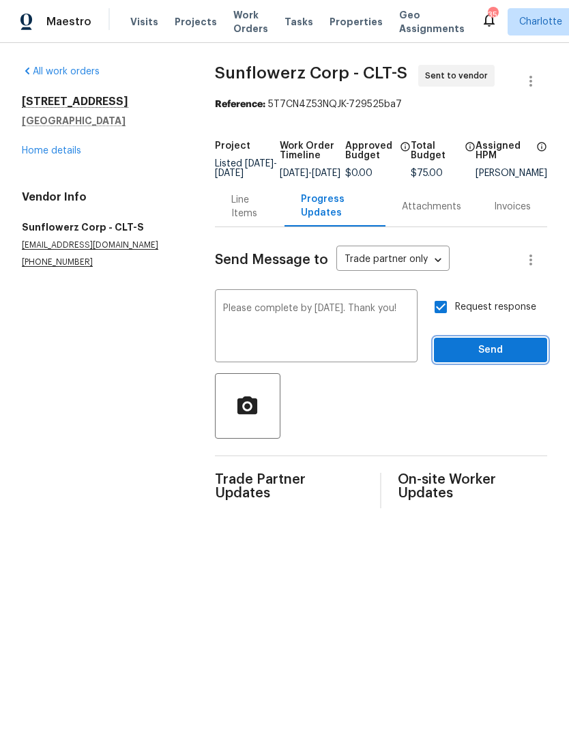
click at [484, 359] on span "Send" at bounding box center [490, 350] width 91 height 17
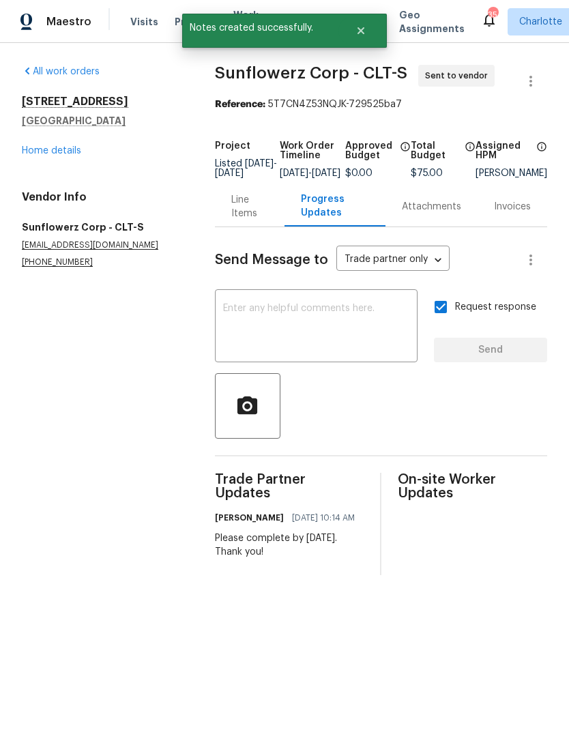
click at [73, 31] on div "Maestro" at bounding box center [45, 21] width 91 height 27
